Goal: Book appointment/travel/reservation

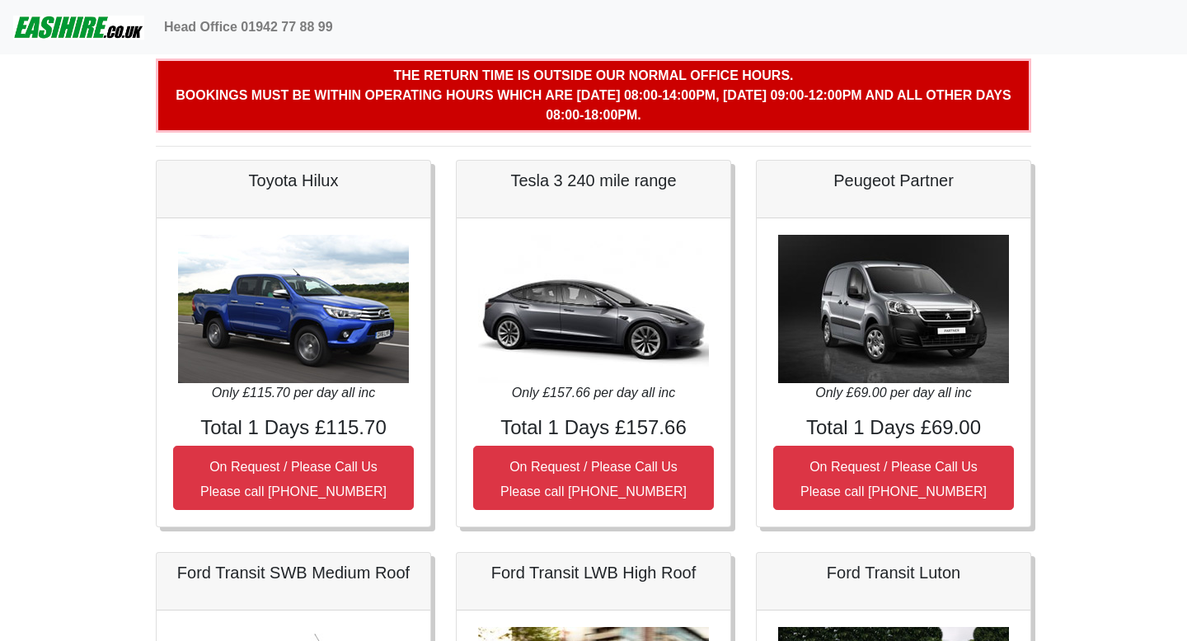
scroll to position [62, 0]
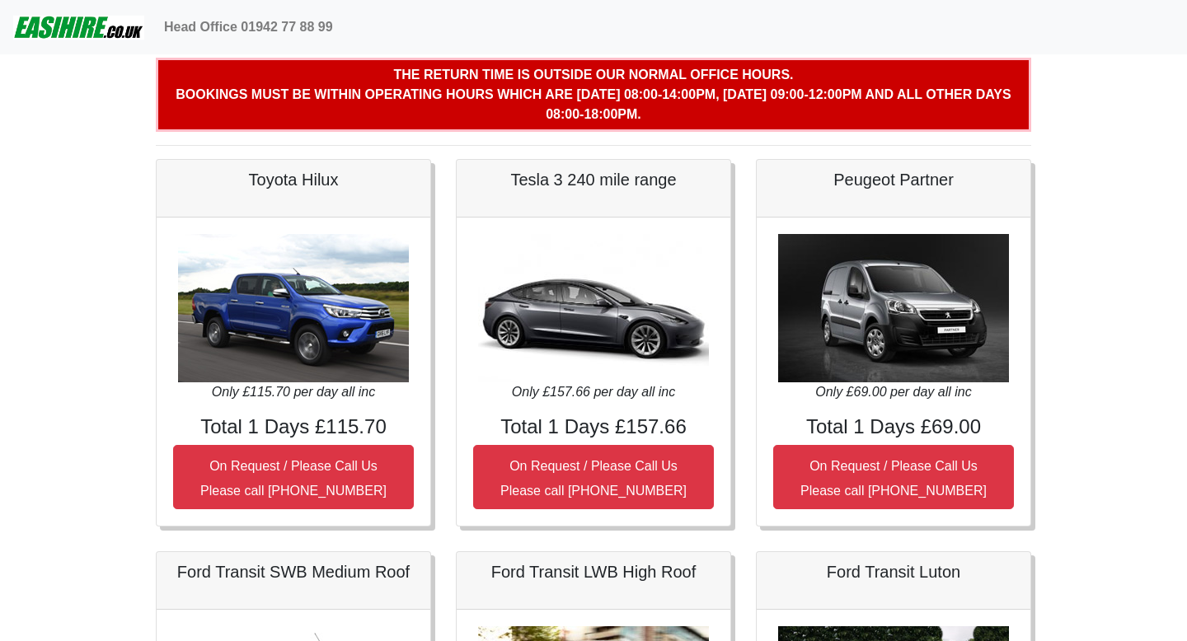
click at [899, 330] on img at bounding box center [893, 308] width 231 height 148
click at [874, 441] on div "Only £69.00 per day all inc Total 1 Days £69.00 On Request / Please Call Us Ple…" at bounding box center [894, 372] width 274 height 309
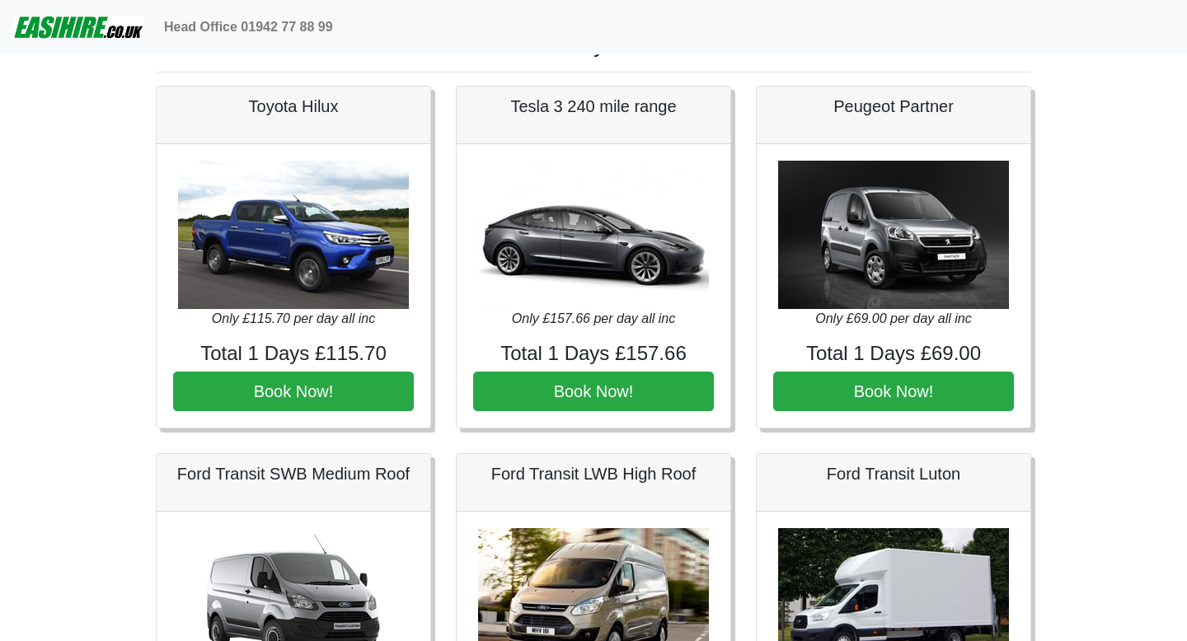
scroll to position [21, 0]
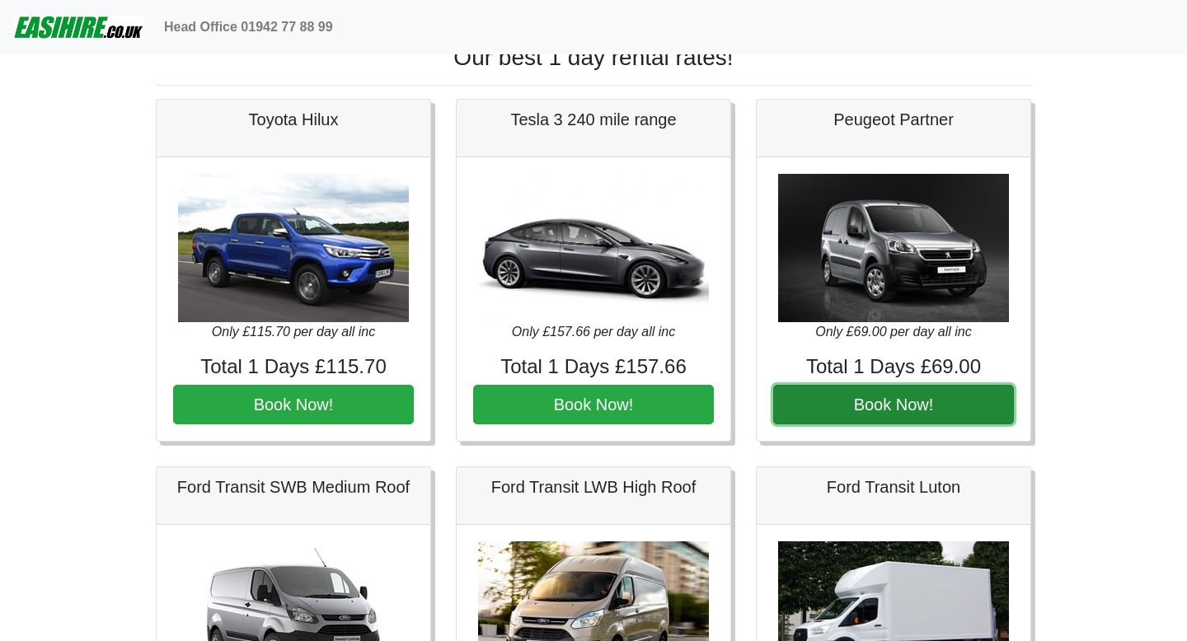
click at [863, 408] on button "Book Now!" at bounding box center [893, 405] width 241 height 40
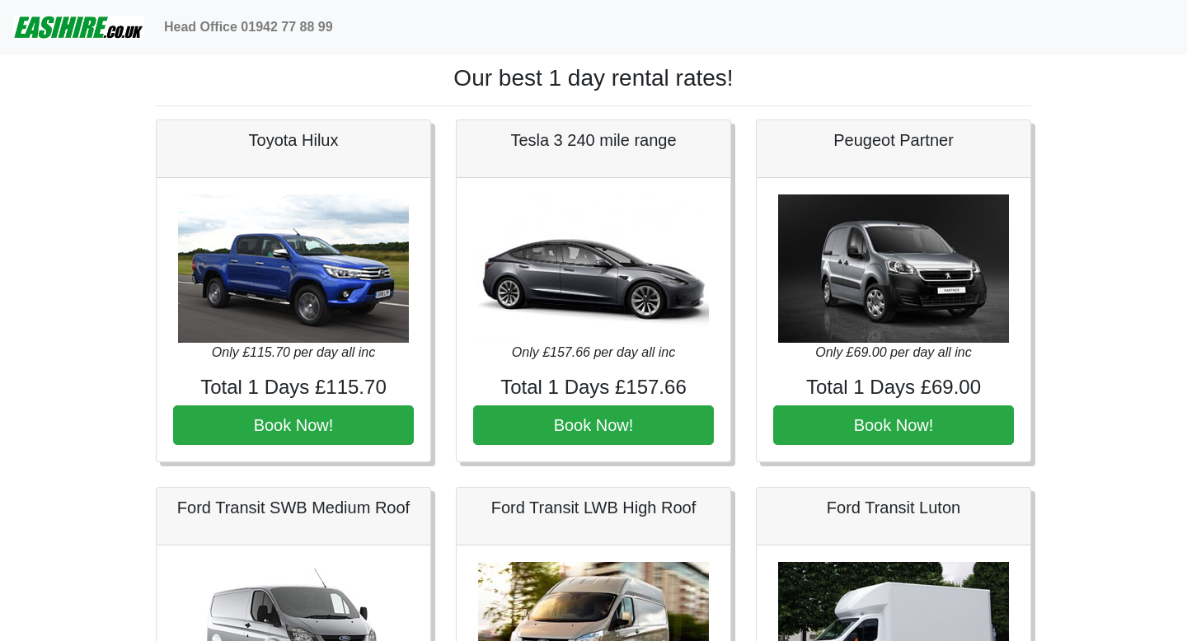
scroll to position [21, 0]
